Goal: Task Accomplishment & Management: Complete application form

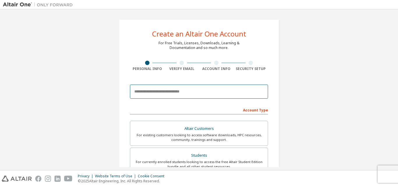
click at [178, 93] on input "email" at bounding box center [199, 92] width 138 height 14
type input "**********"
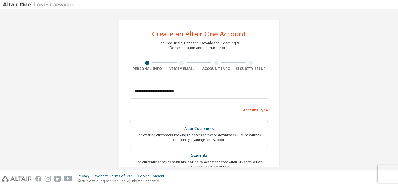
click at [180, 66] on div "Verify Email" at bounding box center [182, 68] width 35 height 5
click at [180, 63] on div at bounding box center [181, 63] width 4 height 4
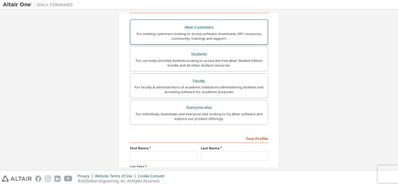
scroll to position [117, 0]
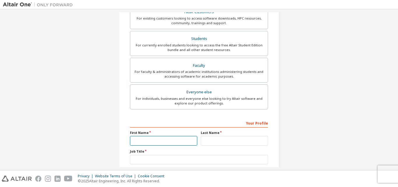
click at [161, 139] on input "text" at bounding box center [163, 141] width 67 height 10
type input "*"
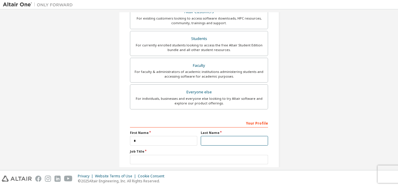
click at [216, 142] on input "text" at bounding box center [234, 141] width 67 height 10
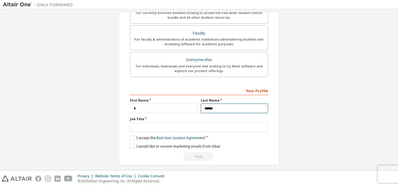
scroll to position [154, 0]
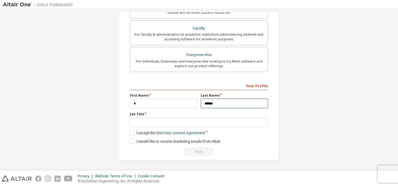
type input "******"
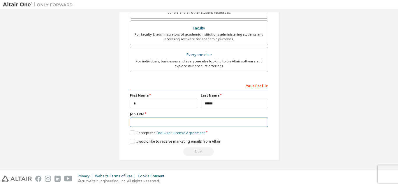
click at [199, 123] on input "text" at bounding box center [199, 122] width 138 height 10
type input "********"
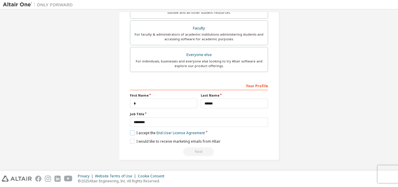
click at [133, 133] on label "I accept the End-User License Agreement" at bounding box center [167, 132] width 75 height 5
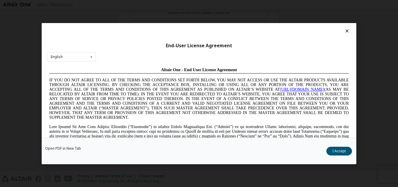
scroll to position [0, 0]
click at [344, 31] on icon at bounding box center [347, 30] width 6 height 5
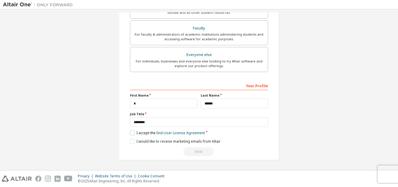
click at [130, 133] on label "I accept the End-User License Agreement" at bounding box center [167, 132] width 75 height 5
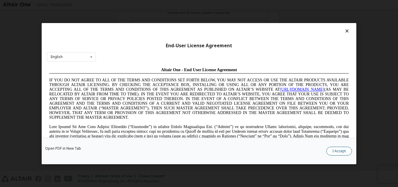
click at [344, 147] on button "I Accept" at bounding box center [339, 150] width 26 height 9
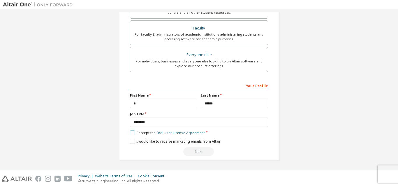
click at [131, 132] on label "I accept the End-User License Agreement" at bounding box center [167, 132] width 75 height 5
click at [137, 132] on label "I accept the End-User License Agreement" at bounding box center [167, 132] width 75 height 5
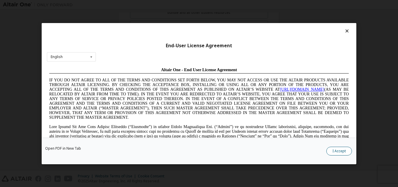
click at [337, 152] on button "I Accept" at bounding box center [339, 150] width 26 height 9
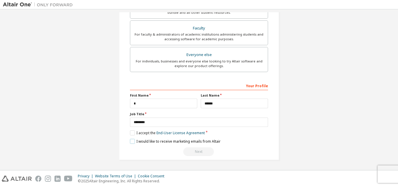
click at [133, 141] on label "I would like to receive marketing emails from Altair" at bounding box center [175, 141] width 91 height 5
click at [202, 151] on div "Next" at bounding box center [199, 151] width 138 height 9
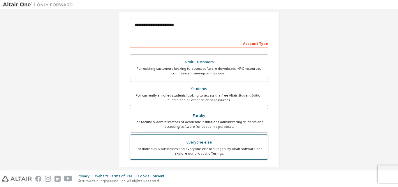
scroll to position [8, 0]
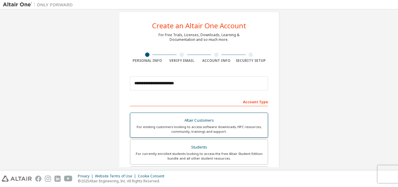
click at [196, 122] on div "Altair Customers" at bounding box center [199, 120] width 131 height 8
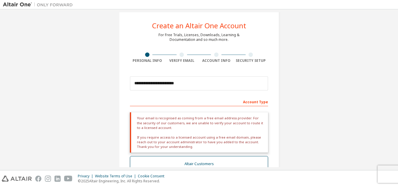
scroll to position [37, 0]
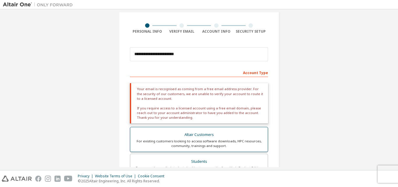
click at [195, 131] on div "Altair Customers" at bounding box center [199, 135] width 131 height 8
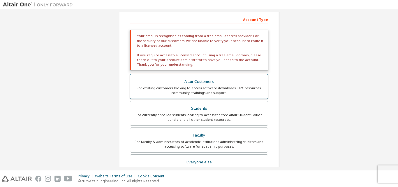
scroll to position [96, 0]
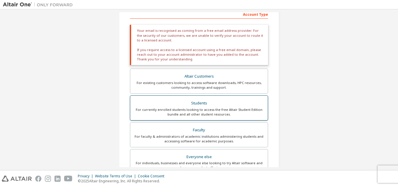
click at [209, 119] on label "Students For currently enrolled students looking to access the free Altair Stud…" at bounding box center [199, 107] width 138 height 25
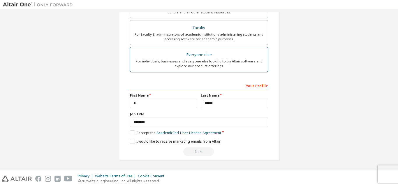
click at [227, 60] on div "For individuals, businesses and everyone else looking to try Altair software an…" at bounding box center [199, 63] width 131 height 9
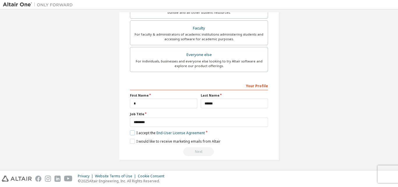
click at [132, 133] on label "I accept the End-User License Agreement" at bounding box center [167, 132] width 75 height 5
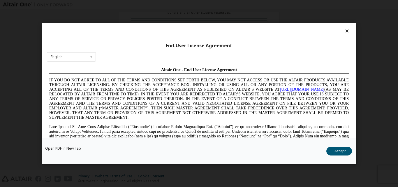
scroll to position [0, 0]
click at [337, 149] on button "I Accept" at bounding box center [339, 150] width 26 height 9
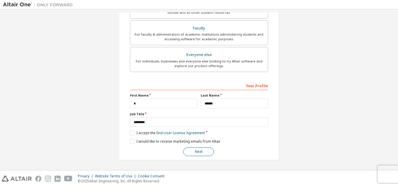
click at [201, 150] on button "Next" at bounding box center [198, 151] width 31 height 9
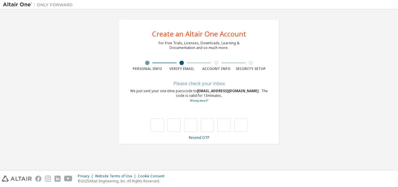
type input "*"
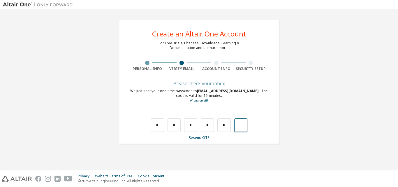
type input "*"
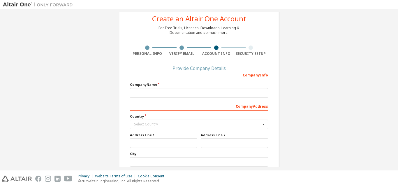
scroll to position [29, 0]
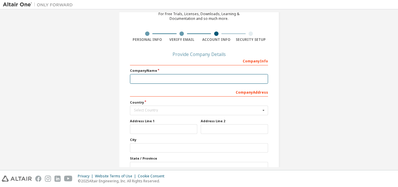
click at [156, 82] on input "text" at bounding box center [199, 79] width 138 height 10
type input "******"
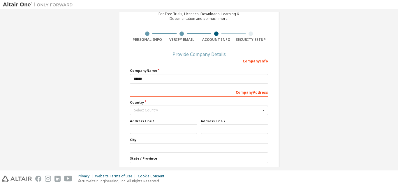
click at [152, 110] on div "Select Country" at bounding box center [197, 109] width 127 height 3
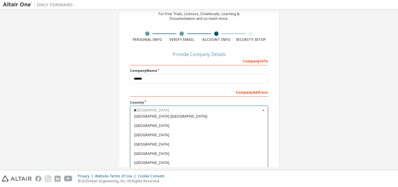
scroll to position [579, 0]
type input "*"
click at [164, 131] on div "[GEOGRAPHIC_DATA]" at bounding box center [199, 134] width 138 height 9
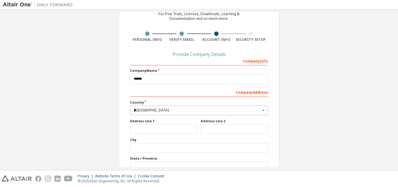
type input "***"
click at [154, 131] on input "text" at bounding box center [163, 129] width 67 height 10
type input "*"
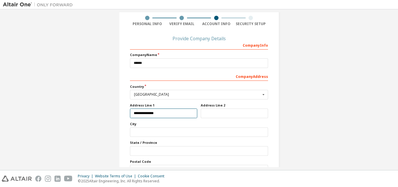
scroll to position [58, 0]
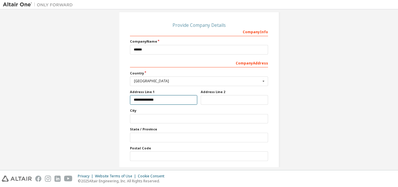
type input "**********"
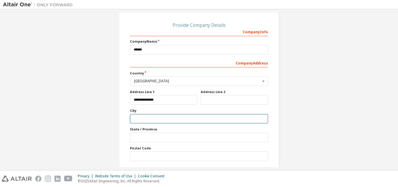
click at [156, 122] on input "text" at bounding box center [199, 119] width 138 height 10
type input "*"
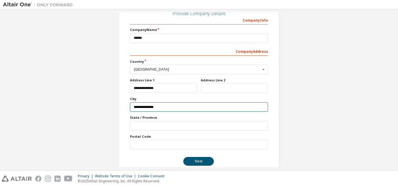
scroll to position [80, 0]
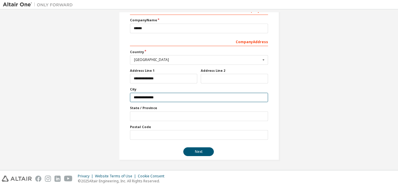
type input "**********"
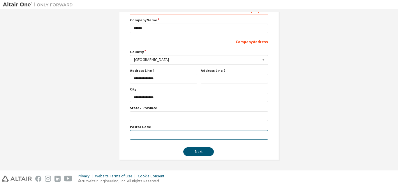
click at [149, 131] on input "text" at bounding box center [199, 135] width 138 height 10
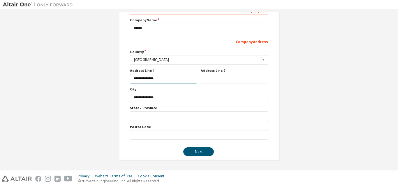
click at [168, 80] on input "**********" at bounding box center [163, 79] width 67 height 10
type input "*"
type input "******"
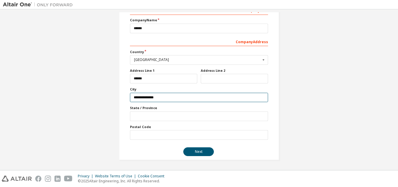
click at [185, 101] on input "**********" at bounding box center [199, 98] width 138 height 10
type input "*"
type input "******"
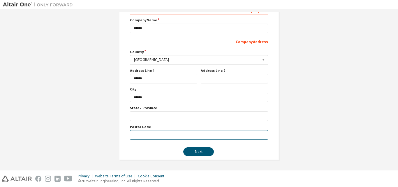
click at [169, 133] on input "text" at bounding box center [199, 135] width 138 height 10
type input "******"
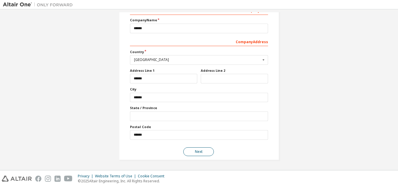
click at [191, 151] on button "Next" at bounding box center [198, 151] width 31 height 9
